Goal: Task Accomplishment & Management: Manage account settings

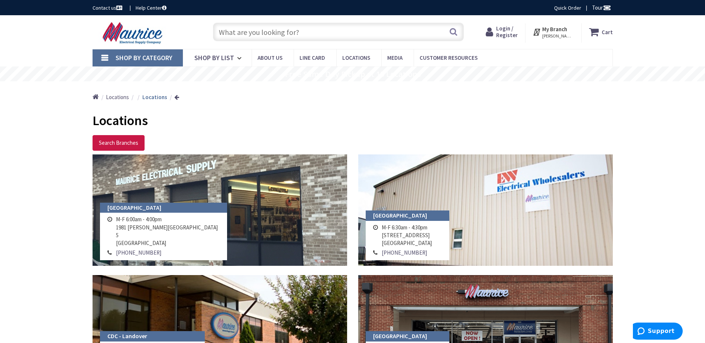
click at [506, 34] on span "Login / Register" at bounding box center [507, 32] width 22 height 14
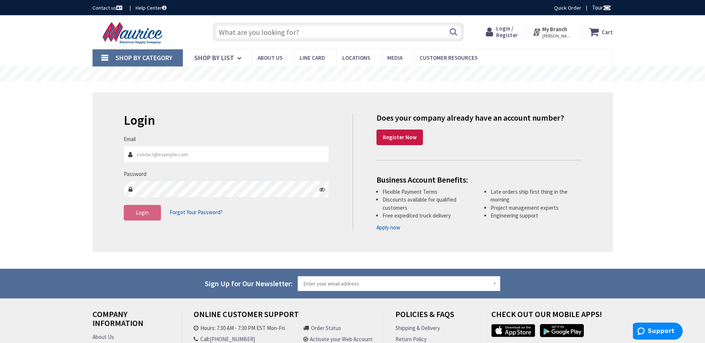
click at [154, 158] on input "Email" at bounding box center [226, 154] width 205 height 17
click at [438, 71] on span "Invoices/Statements" at bounding box center [440, 72] width 47 height 7
